Goal: Task Accomplishment & Management: Use online tool/utility

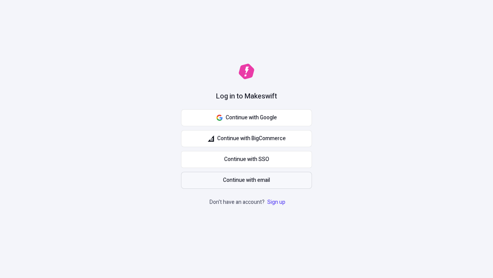
click at [247, 180] on span "Continue with email" at bounding box center [246, 180] width 47 height 8
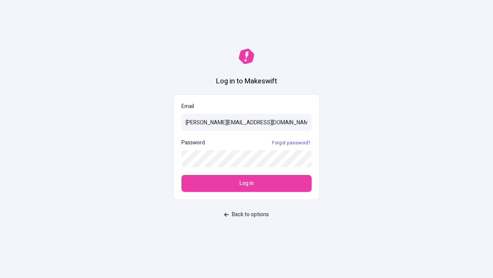
type input "[PERSON_NAME][EMAIL_ADDRESS][DOMAIN_NAME]"
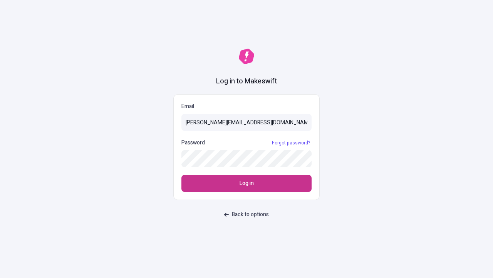
click at [247, 183] on span "Log in" at bounding box center [247, 183] width 14 height 8
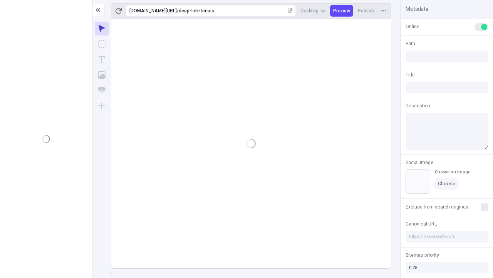
type input "/deep-link-tenuis"
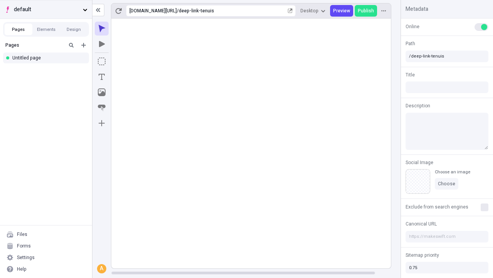
click at [46, 9] on span "default" at bounding box center [47, 9] width 66 height 8
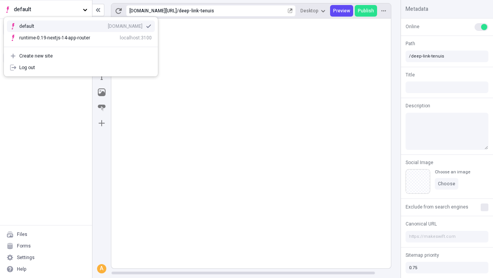
click at [108, 25] on div "[DOMAIN_NAME]" at bounding box center [125, 26] width 35 height 6
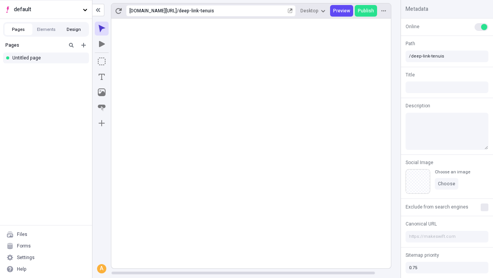
click at [74, 29] on button "Design" at bounding box center [74, 30] width 28 height 12
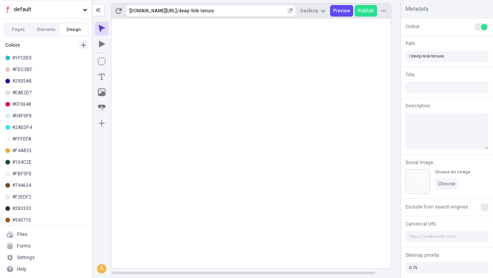
click at [84, 45] on icon "button" at bounding box center [83, 45] width 5 height 5
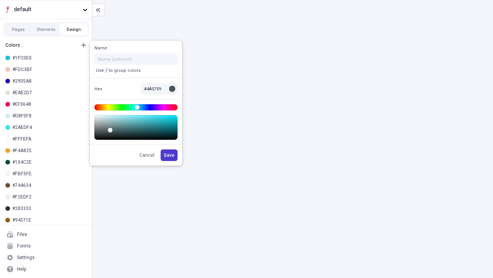
click at [170, 155] on span "Save" at bounding box center [169, 155] width 11 height 6
